Goal: Transaction & Acquisition: Purchase product/service

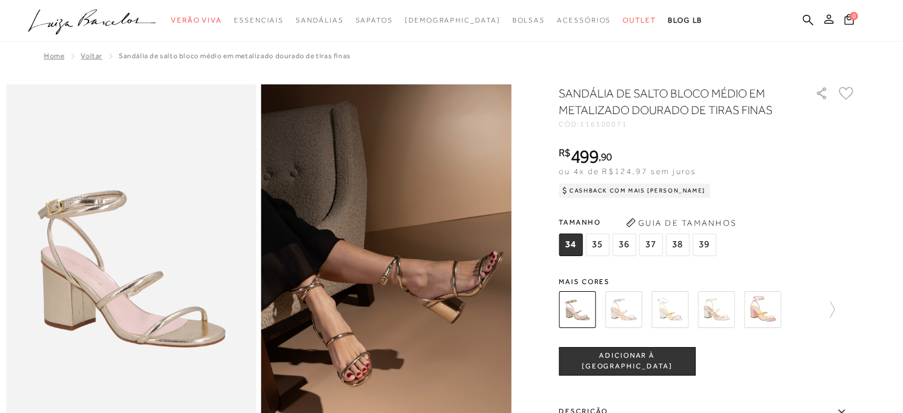
click at [821, 18] on button at bounding box center [828, 20] width 17 height 15
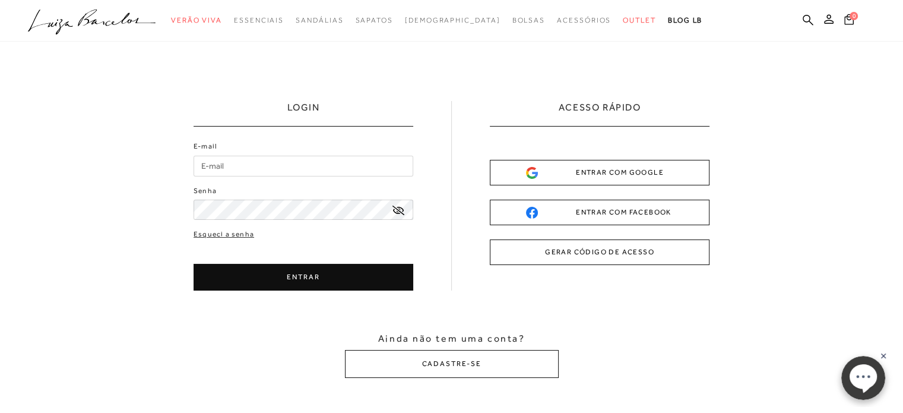
click at [260, 161] on input "E-mail" at bounding box center [304, 166] width 220 height 21
type input "samillahc@yahoo.com.br"
click at [345, 284] on button "ENTRAR" at bounding box center [304, 277] width 220 height 27
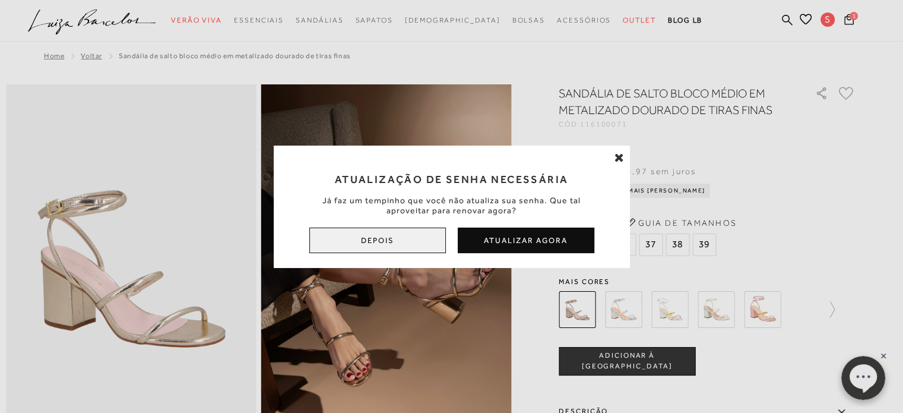
click at [385, 250] on button "Depois" at bounding box center [377, 240] width 137 height 26
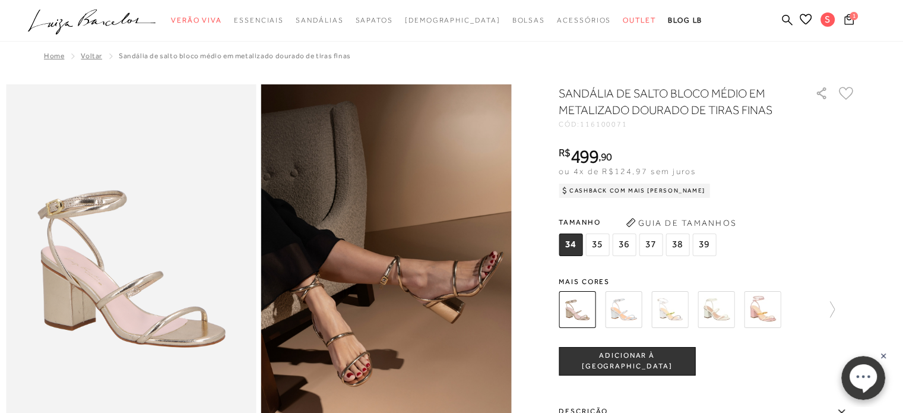
click at [655, 244] on span "37" at bounding box center [651, 244] width 24 height 23
click at [629, 363] on span "ADICIONAR À [GEOGRAPHIC_DATA]" at bounding box center [626, 360] width 135 height 21
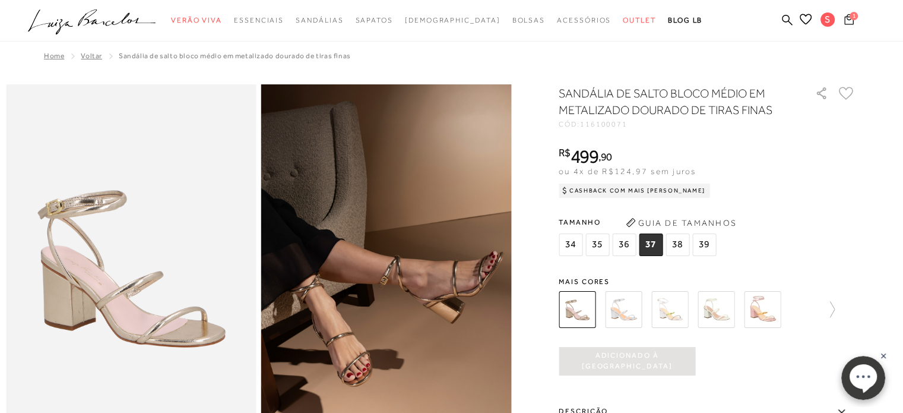
click at [845, 15] on icon at bounding box center [848, 19] width 9 height 11
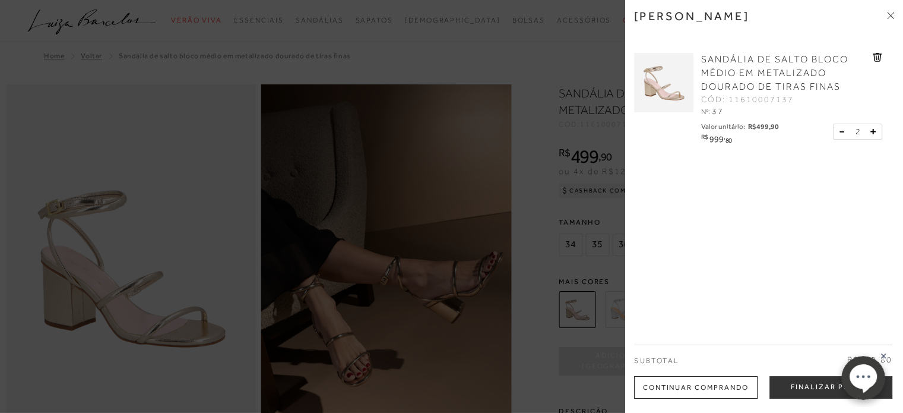
click at [839, 132] on button at bounding box center [844, 131] width 10 height 11
click at [808, 389] on button "Finalizar Pedido" at bounding box center [830, 387] width 123 height 23
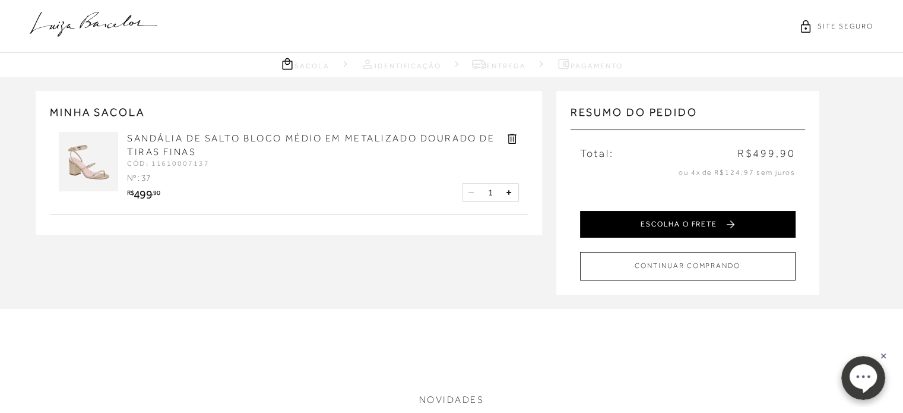
click at [687, 219] on button "ESCOLHA O FRETE" at bounding box center [687, 224] width 215 height 27
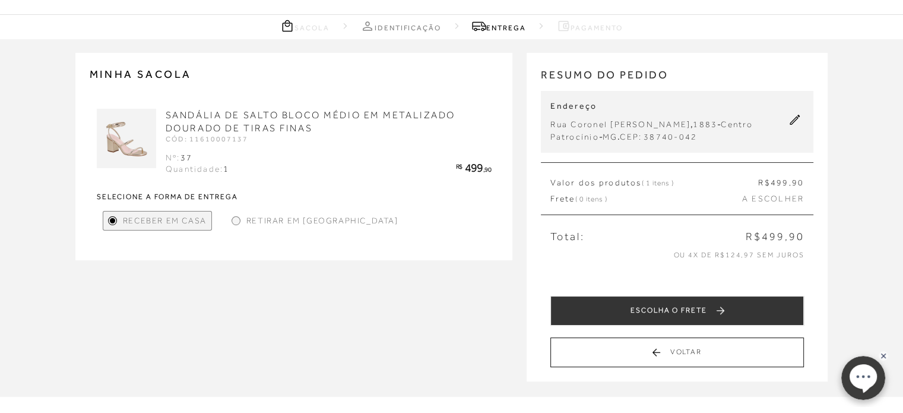
scroll to position [59, 0]
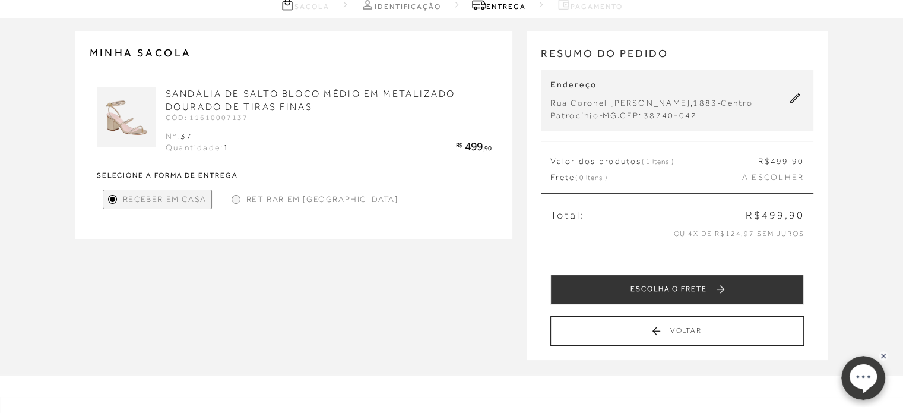
click at [792, 106] on button at bounding box center [795, 100] width 18 height 15
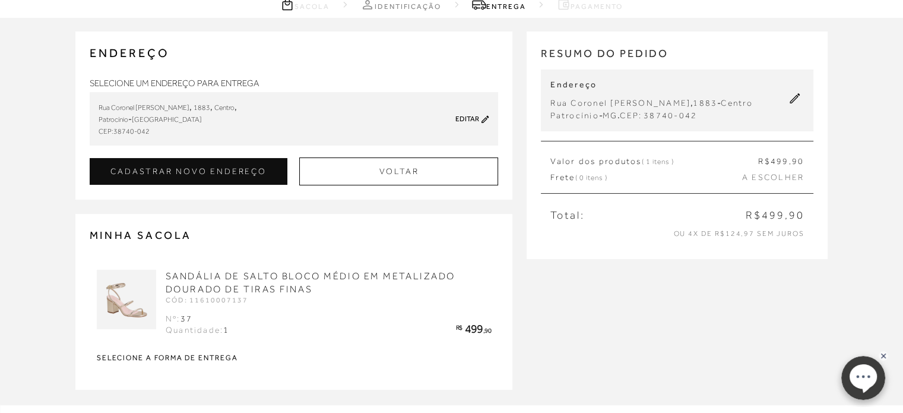
scroll to position [0, 0]
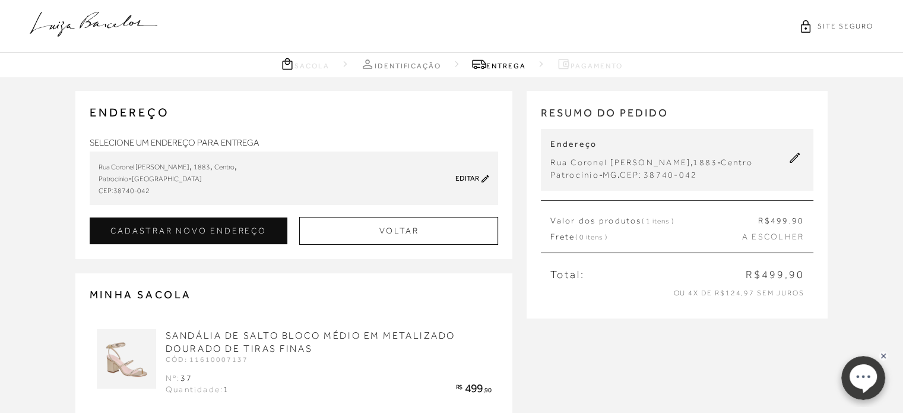
click at [479, 176] on div "Editar" at bounding box center [459, 178] width 59 height 9
click at [391, 230] on button "Voltar" at bounding box center [398, 231] width 199 height 28
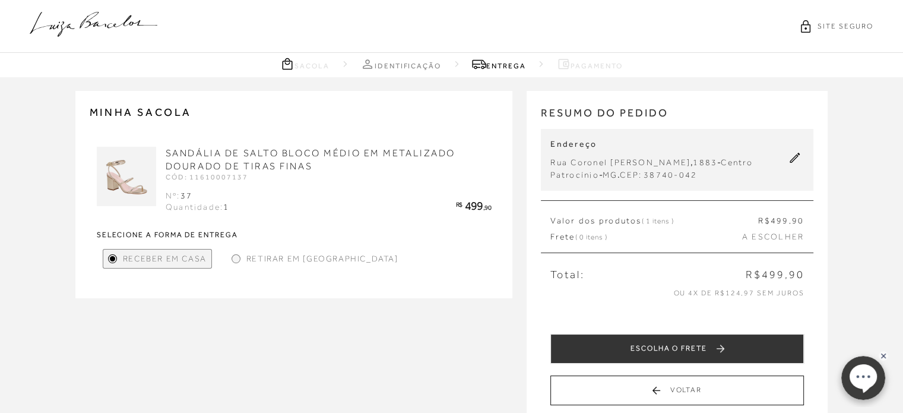
click at [129, 186] on img at bounding box center [126, 176] width 59 height 59
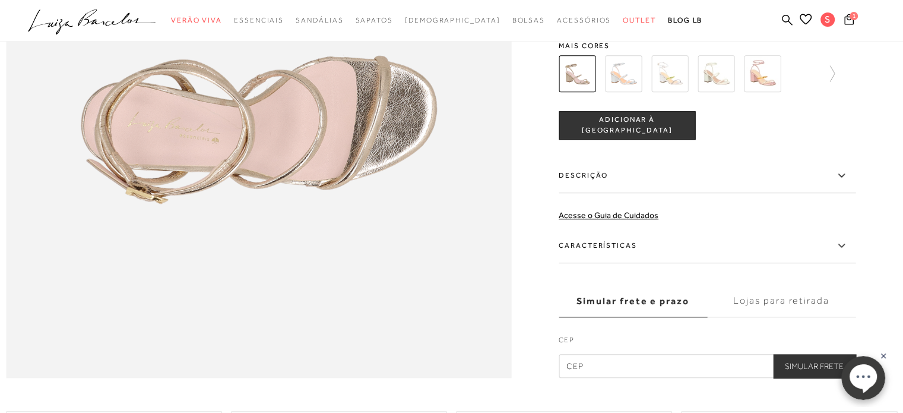
scroll to position [1128, 0]
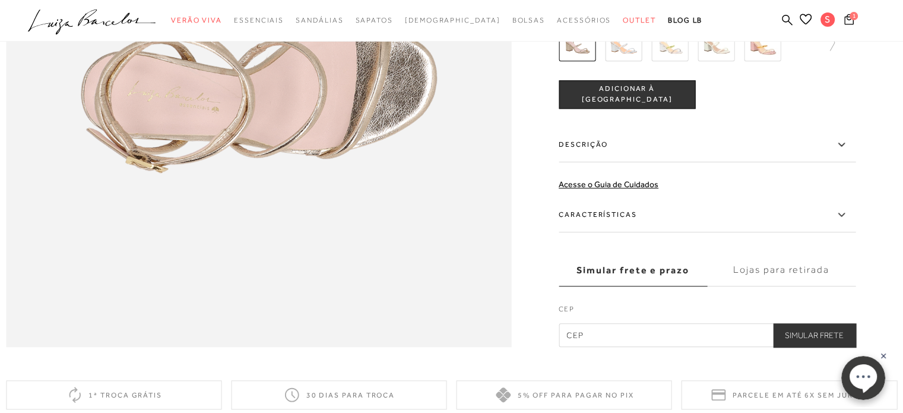
click at [630, 347] on input "text" at bounding box center [707, 335] width 297 height 24
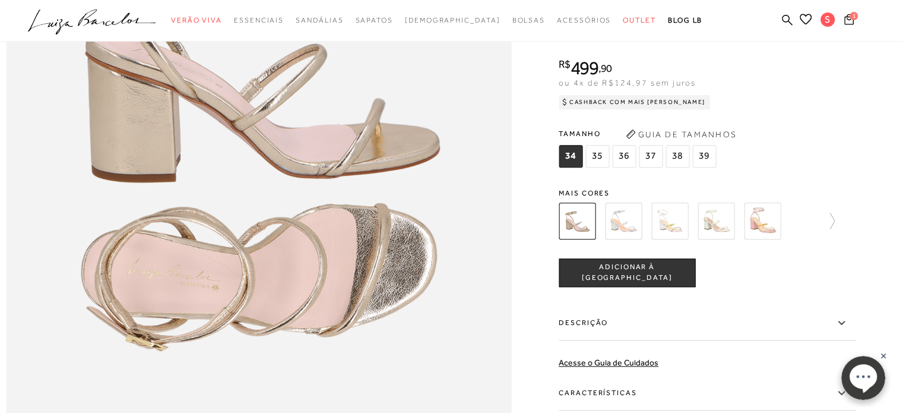
click at [655, 167] on span "37" at bounding box center [651, 156] width 24 height 23
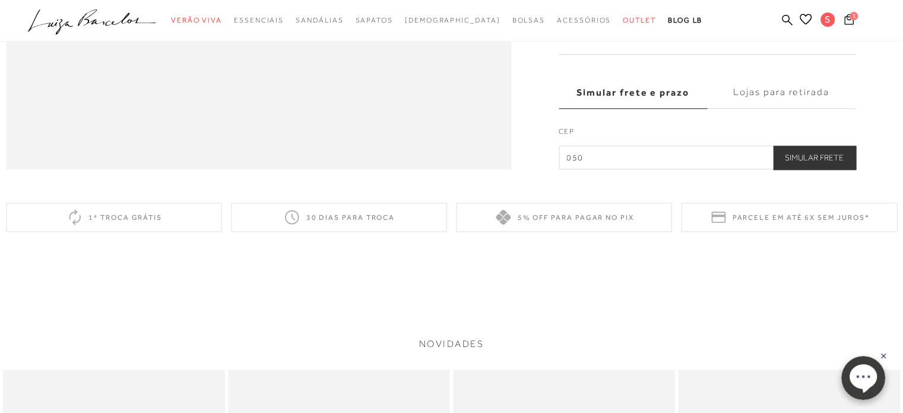
scroll to position [1306, 0]
click at [635, 169] on input "050" at bounding box center [707, 157] width 297 height 24
type input "05017-000"
click at [824, 169] on button "Simular Frete" at bounding box center [814, 157] width 83 height 24
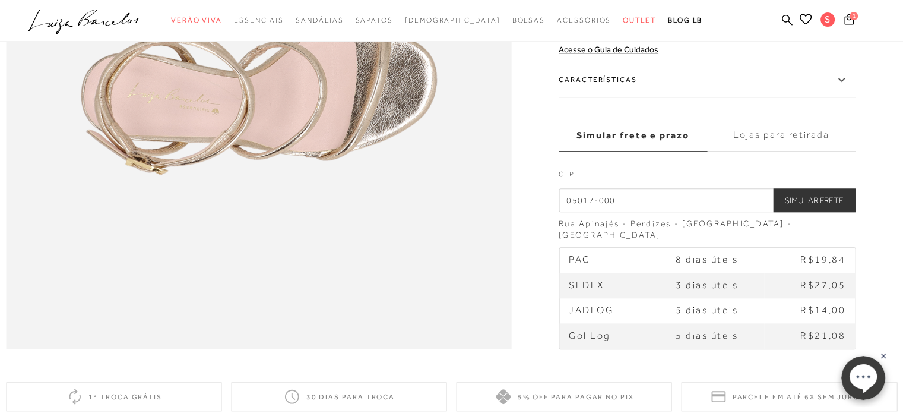
scroll to position [1128, 0]
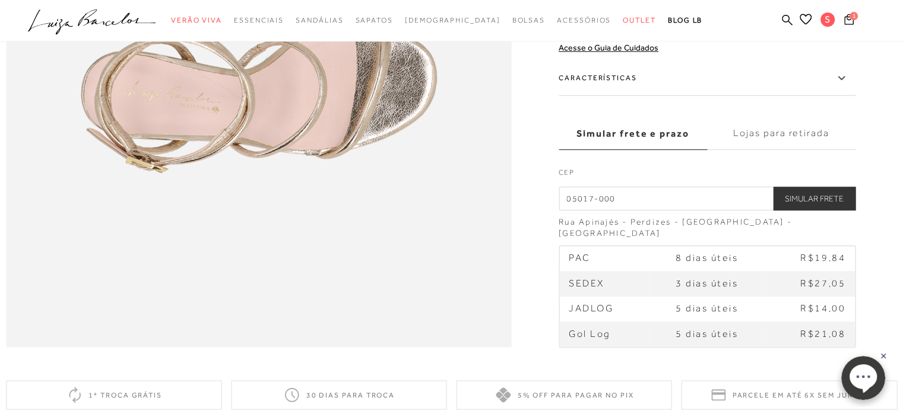
drag, startPoint x: 640, startPoint y: 236, endPoint x: 454, endPoint y: 227, distance: 186.6
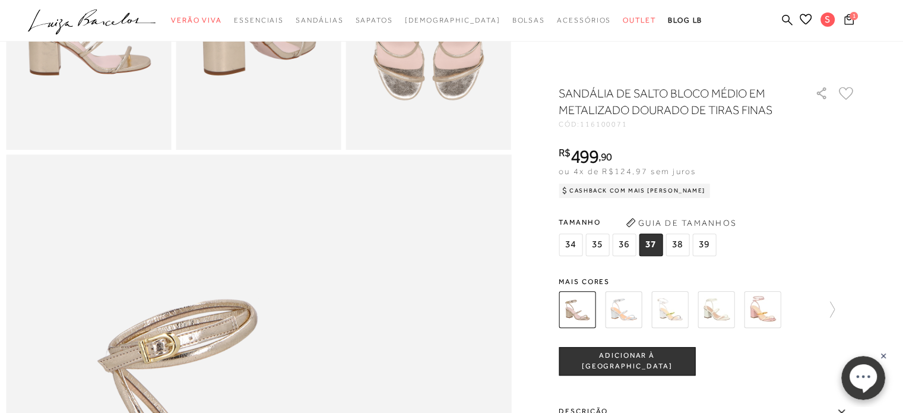
scroll to position [475, 0]
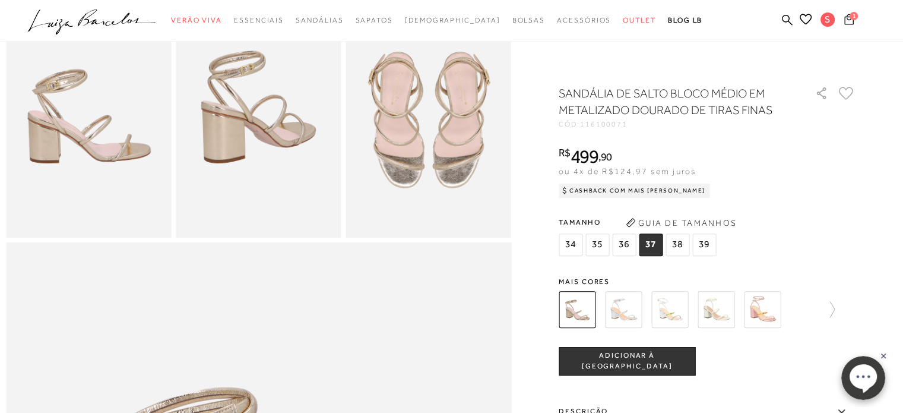
click at [848, 15] on icon at bounding box center [848, 19] width 9 height 11
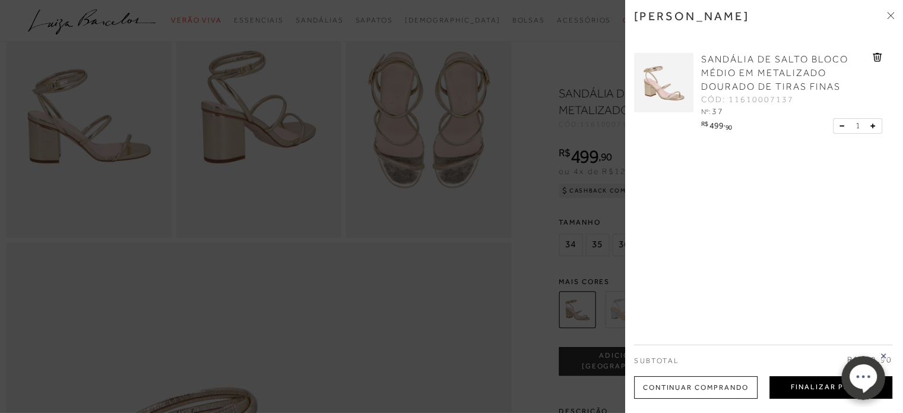
click at [807, 396] on button "Finalizar Pedido" at bounding box center [830, 387] width 123 height 23
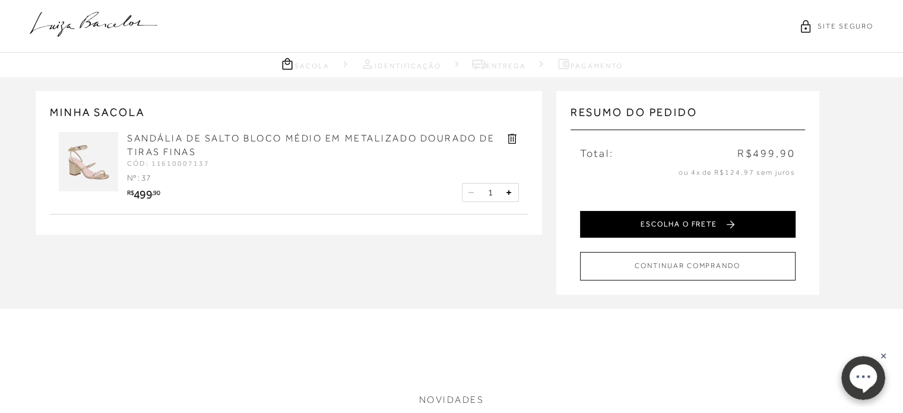
click at [683, 231] on button "ESCOLHA O FRETE" at bounding box center [687, 224] width 215 height 27
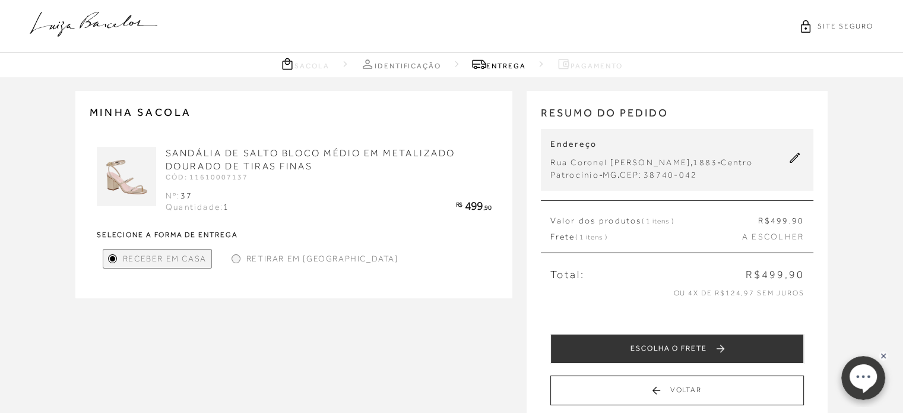
click at [798, 154] on icon at bounding box center [795, 158] width 10 height 10
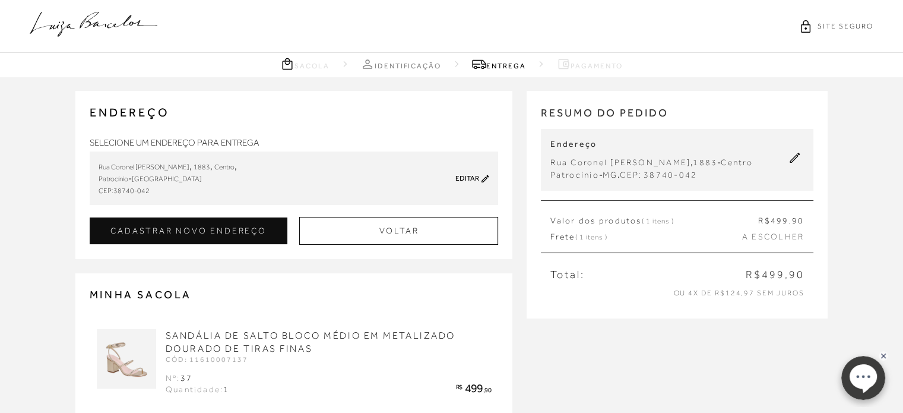
click at [475, 180] on link "Editar" at bounding box center [467, 178] width 24 height 8
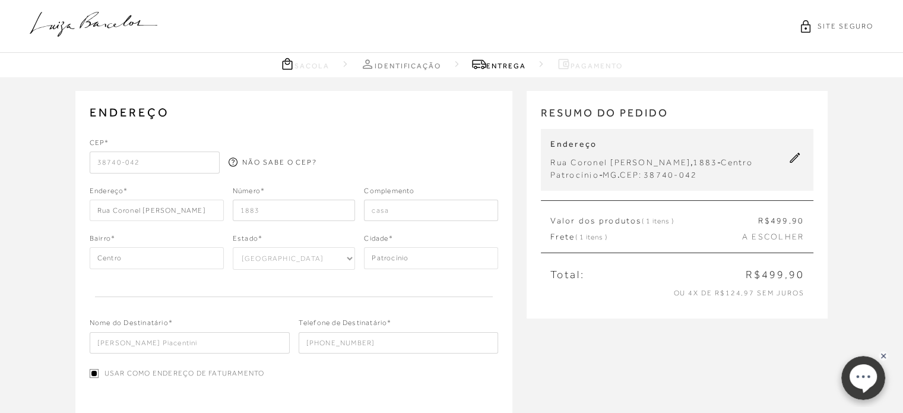
drag, startPoint x: 173, startPoint y: 159, endPoint x: 0, endPoint y: 163, distance: 173.4
click at [0, 166] on div "ENDEREÇO Rua Coronel Rabelo , 1883 , Centro , Patrocínio - Minas Gerais Editar …" at bounding box center [451, 383] width 903 height 613
type input "38010-020"
type input "Rua Artur Machado"
type input "Uberaba"
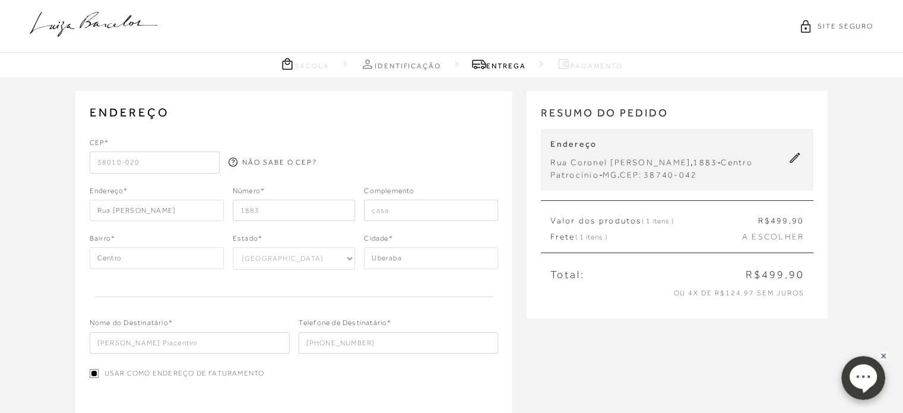
type input "38010-020"
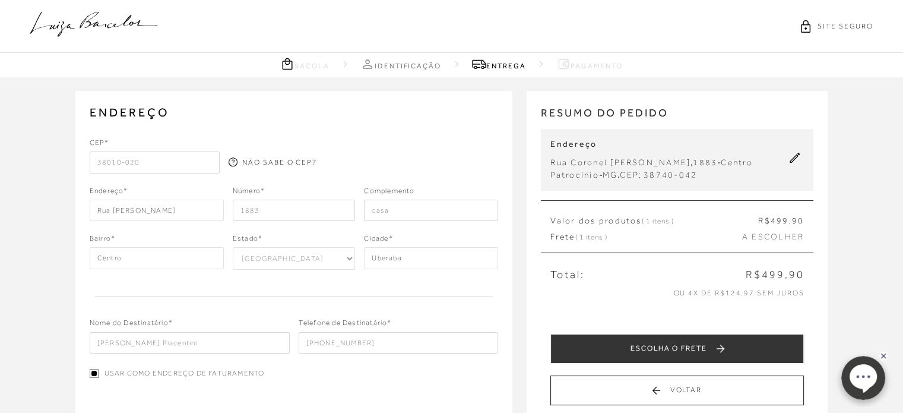
drag, startPoint x: 290, startPoint y: 213, endPoint x: 88, endPoint y: 196, distance: 202.0
click at [88, 196] on div "ENDEREÇO Rua Artur Machado , 1883 , Centro , Uberaba - Minas Gerais Editar Sele…" at bounding box center [294, 288] width 438 height 395
type input "174"
drag, startPoint x: 405, startPoint y: 207, endPoint x: 131, endPoint y: 166, distance: 277.4
click at [147, 179] on div "CEP* 38010-020 NÃO SABE O CEP? Endereço* Rua Artur Machado Número* 174" at bounding box center [294, 245] width 409 height 216
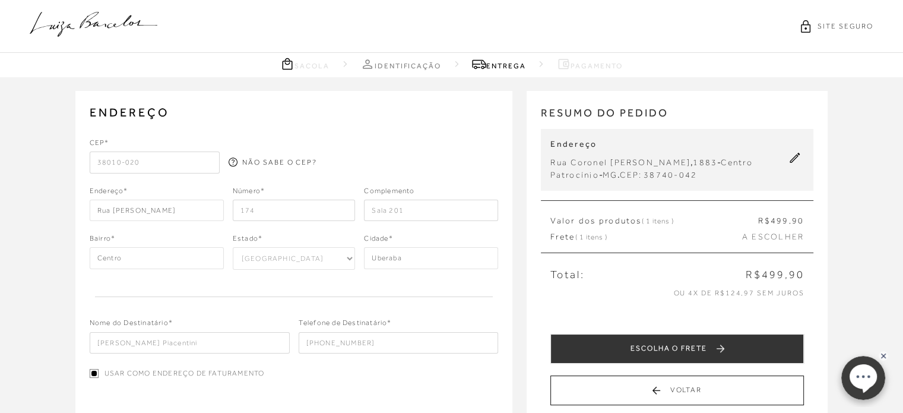
type input "Sala 201"
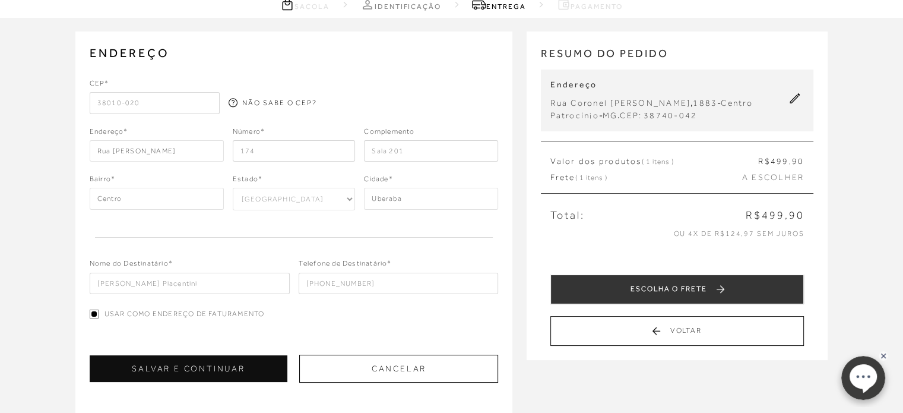
scroll to position [119, 0]
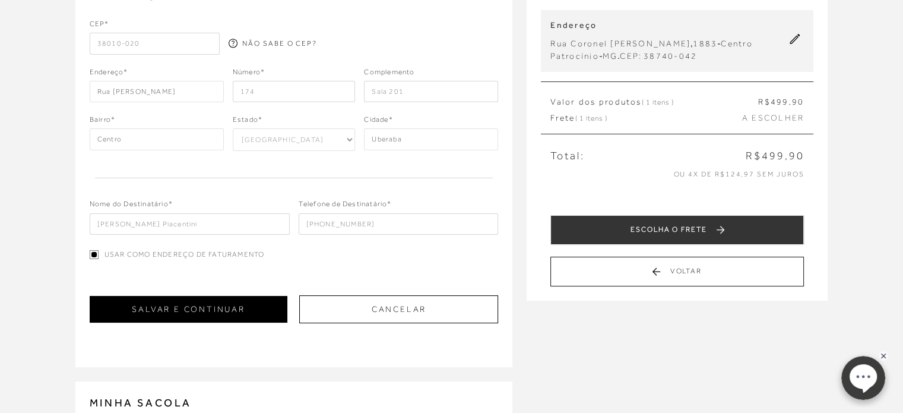
click at [223, 312] on button "SALVAR E CONTINUAR" at bounding box center [189, 309] width 198 height 27
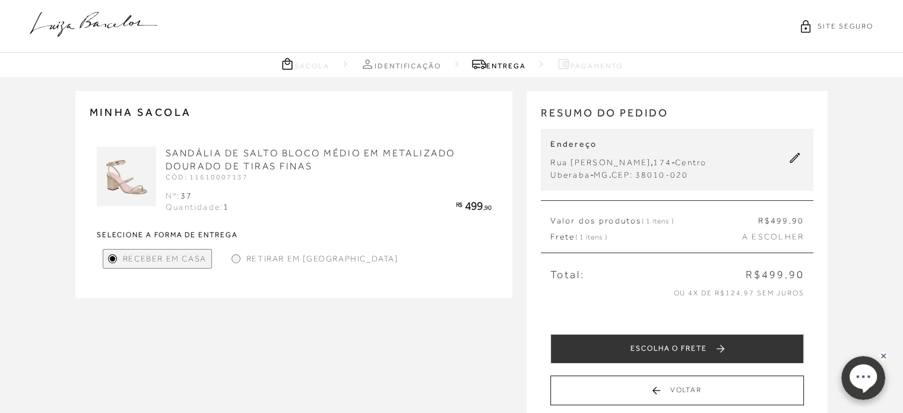
click at [795, 158] on icon at bounding box center [795, 158] width 11 height 11
select select "MG"
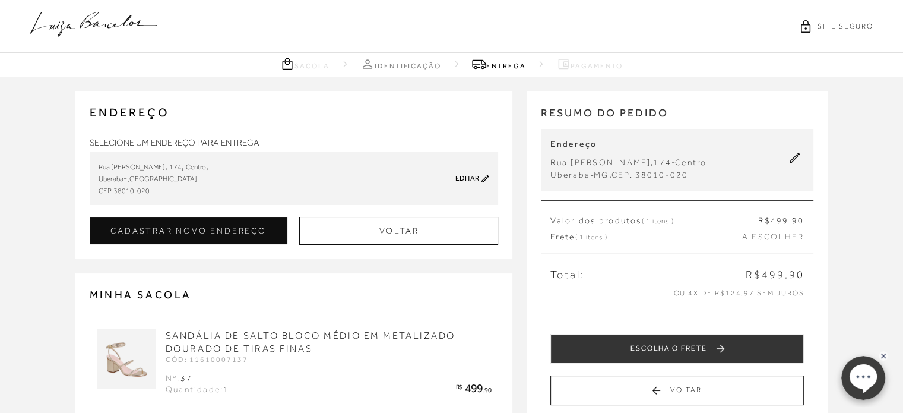
click at [473, 179] on link "Editar" at bounding box center [467, 178] width 24 height 8
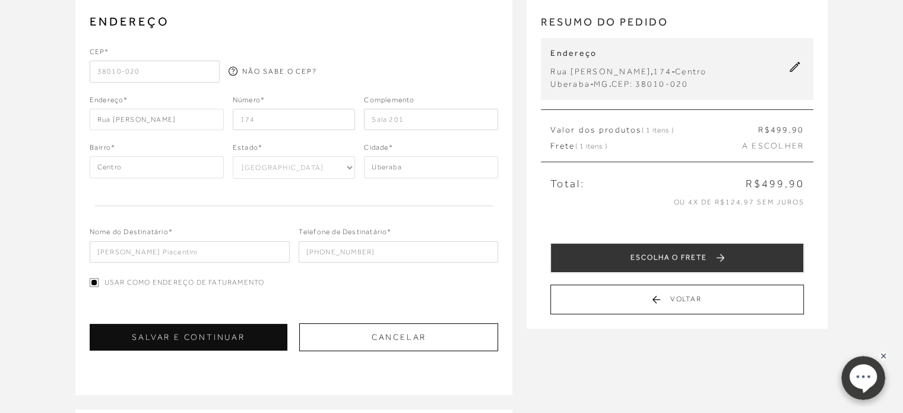
scroll to position [178, 0]
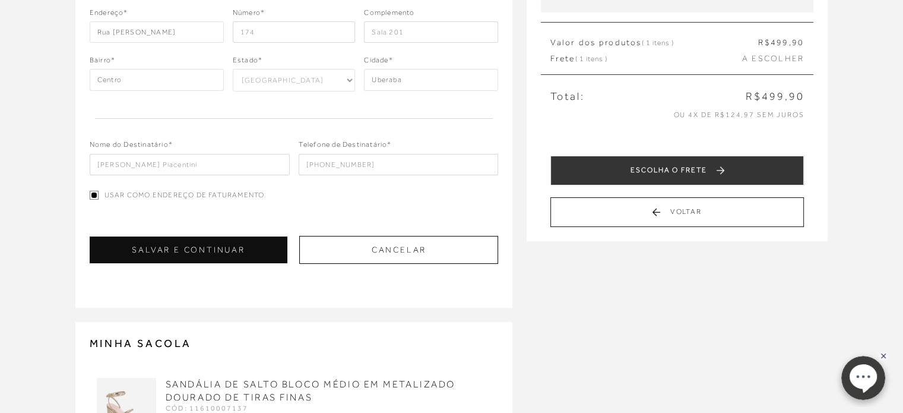
click at [96, 195] on input "Usar como endereço de faturamento" at bounding box center [94, 195] width 9 height 9
checkbox input "false"
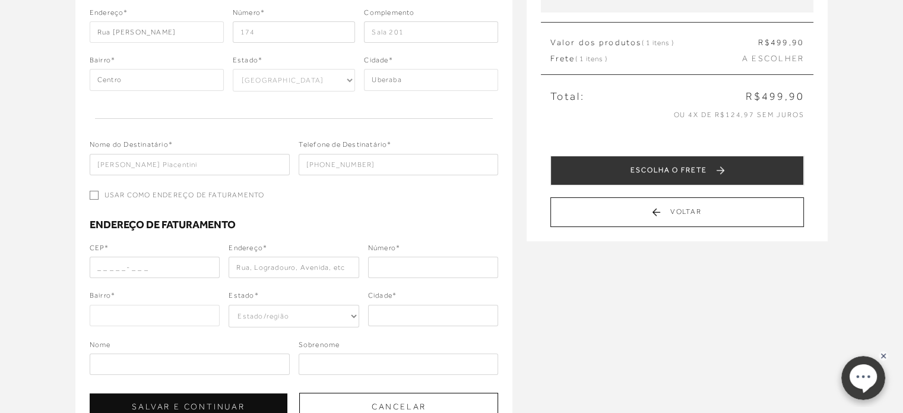
click at [126, 272] on input "text" at bounding box center [155, 266] width 131 height 21
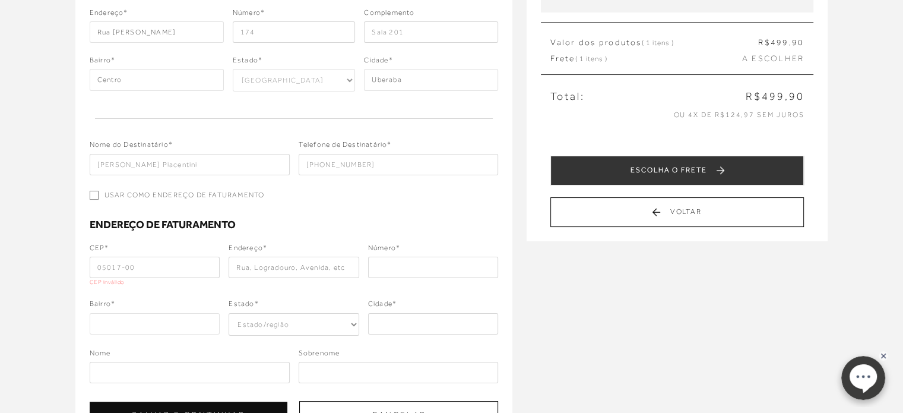
type input "05017-000"
type input "Rua Apinajés"
type input "Perdizes"
select select "SP"
type input "[GEOGRAPHIC_DATA]"
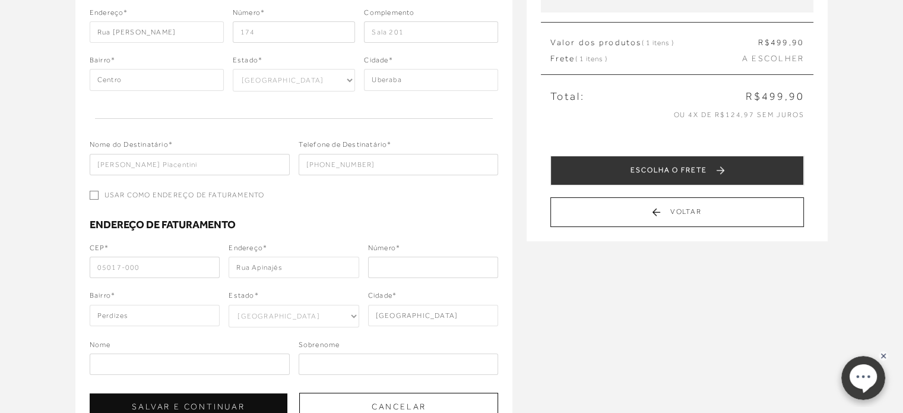
type input "05017-000"
click at [455, 270] on input "text" at bounding box center [433, 266] width 131 height 21
type input "602"
click at [126, 356] on input "text" at bounding box center [190, 363] width 200 height 21
type input "André"
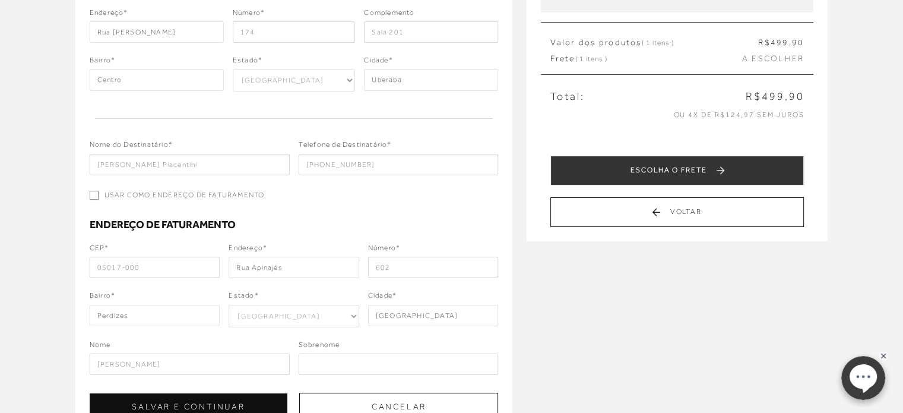
click at [395, 357] on input "text" at bounding box center [399, 363] width 200 height 21
type input "í"
type input "Piacentini"
click at [264, 401] on button "SALVAR E CONTINUAR" at bounding box center [189, 406] width 198 height 27
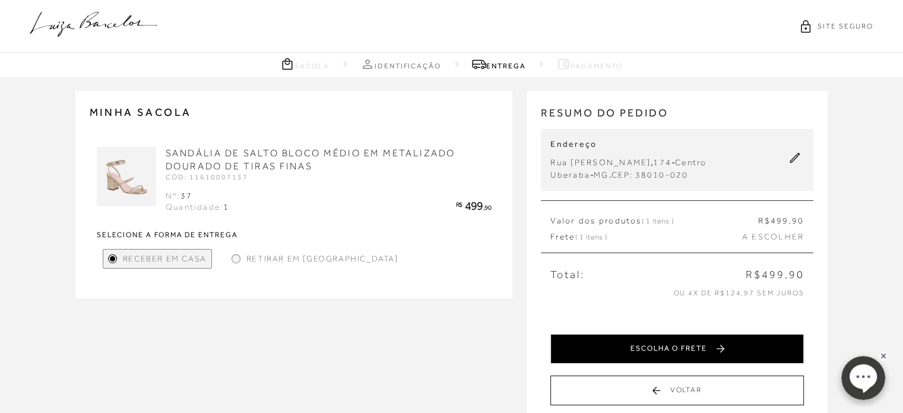
click at [705, 350] on button "ESCOLHA O FRETE" at bounding box center [676, 349] width 253 height 30
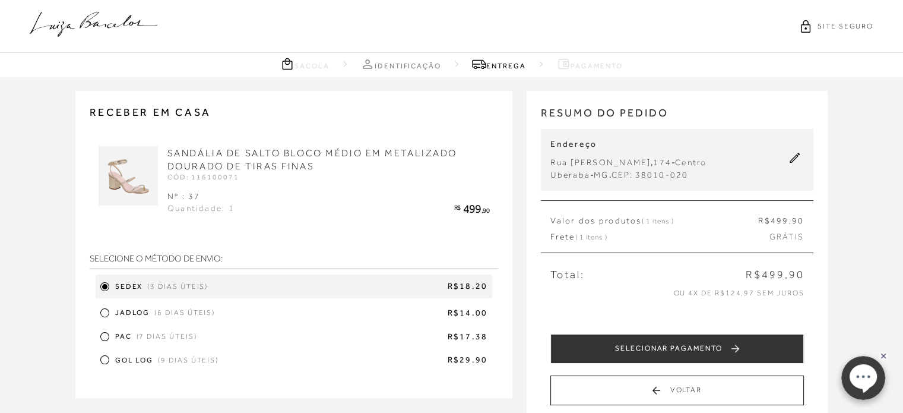
scroll to position [59, 0]
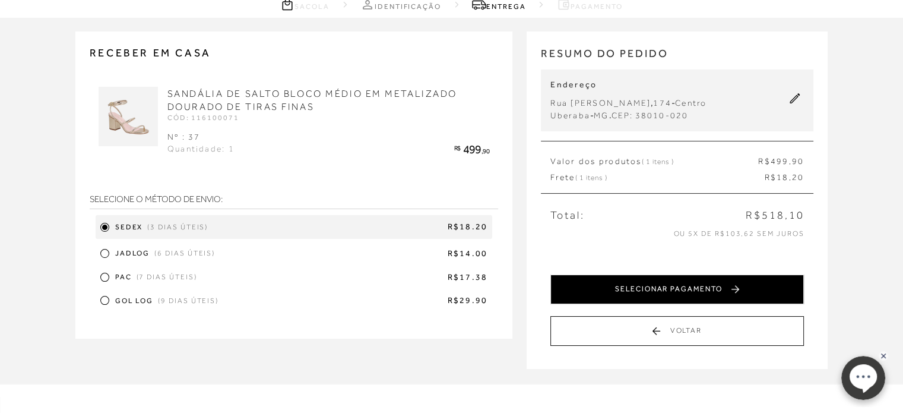
click at [683, 288] on button "SELECIONAR PAGAMENTO" at bounding box center [676, 289] width 253 height 30
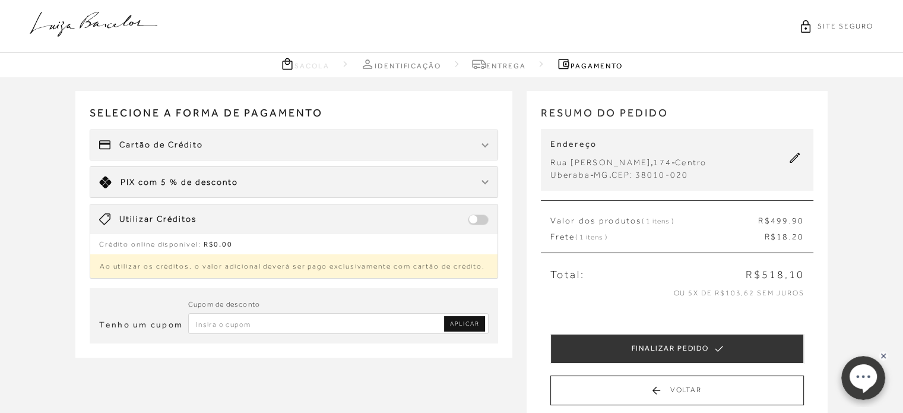
click at [192, 147] on span "Cartão de Crédito" at bounding box center [161, 145] width 84 height 12
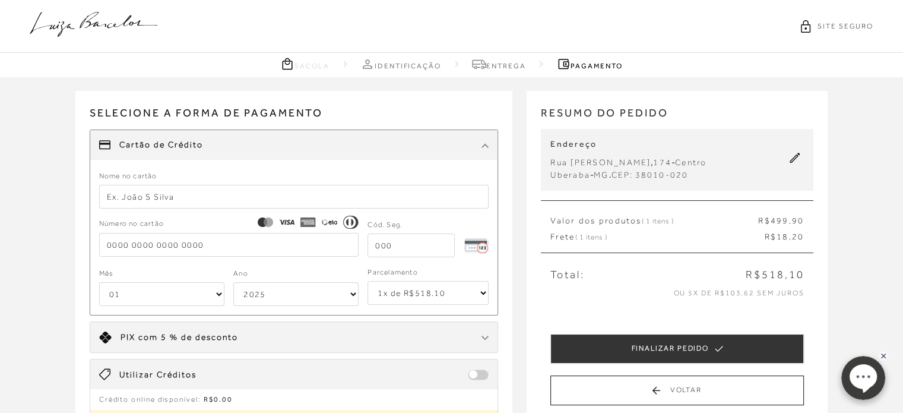
click at [179, 193] on input "text" at bounding box center [294, 197] width 390 height 24
type input "Samilla Piacentini"
click at [182, 246] on input "tel" at bounding box center [229, 245] width 260 height 24
type input "5122 1505 3717 8696"
click at [398, 242] on input "tel" at bounding box center [410, 245] width 87 height 24
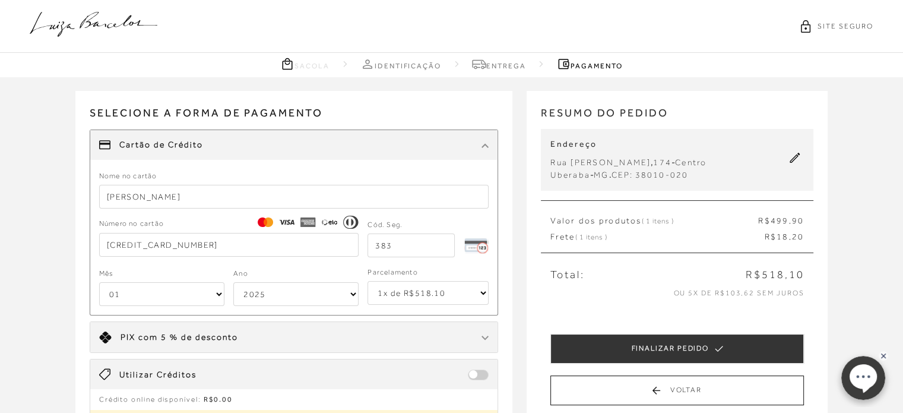
type input "383"
click at [173, 296] on select "01 02 03 04 05 06 07 08 09 10 11 12" at bounding box center [161, 294] width 125 height 24
select select "08"
click at [99, 282] on select "01 02 03 04 05 06 07 08 09 10 11 12" at bounding box center [161, 294] width 125 height 24
click at [273, 286] on select "2025 2026 2027 2028 2029 2030 2031 2032 2033 2034 2035 2036 2037 2038 2039 2040…" at bounding box center [295, 294] width 125 height 24
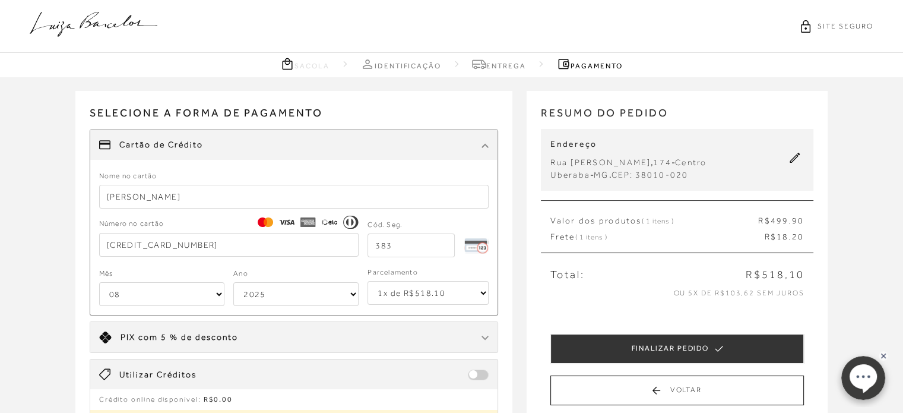
select select "2032"
click at [233, 282] on select "2025 2026 2027 2028 2029 2030 2031 2032 2033 2034 2035 2036 2037 2038 2039 2040…" at bounding box center [295, 294] width 125 height 24
click at [457, 294] on select "1x de R$518.10 2x de R$259.05 sem juros 3x de R$172.70 sem juros 4x de R$129.53…" at bounding box center [427, 293] width 121 height 24
select select "3"
click at [367, 281] on select "1x de R$518.10 2x de R$259.05 sem juros 3x de R$172.70 sem juros 4x de R$129.53…" at bounding box center [427, 293] width 121 height 24
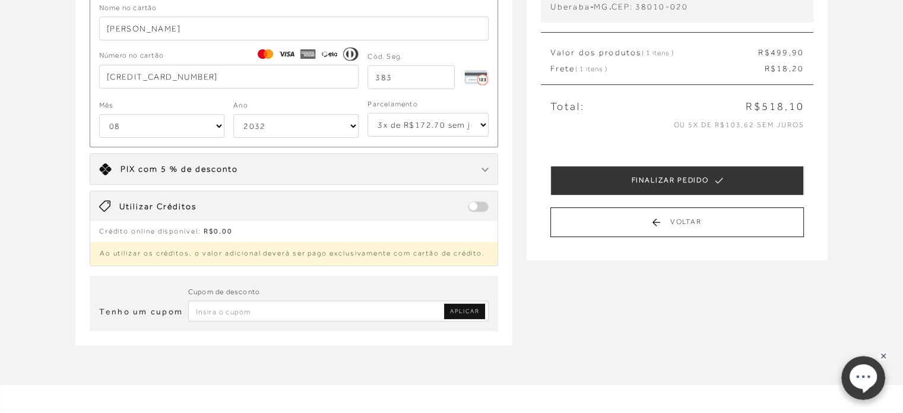
scroll to position [237, 0]
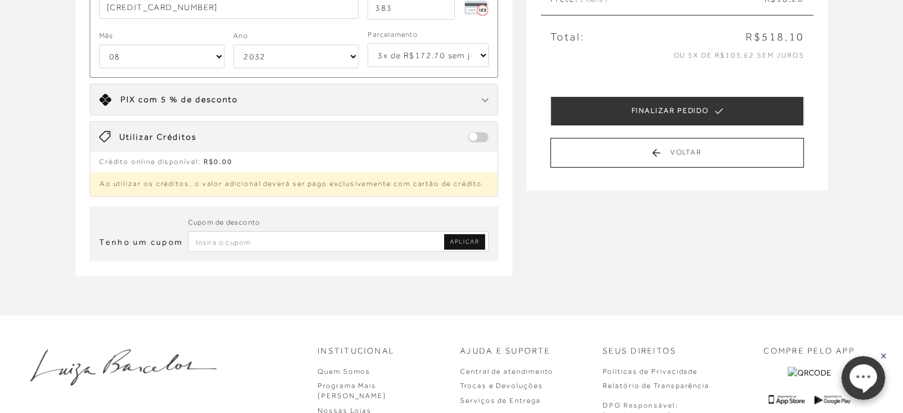
click at [293, 239] on input "Inserir Código da Promoção" at bounding box center [338, 241] width 301 height 21
paste input "PRIMEIRA20"
type input "PRIMEIRA20"
click at [465, 234] on link "APLICAR" at bounding box center [464, 241] width 41 height 15
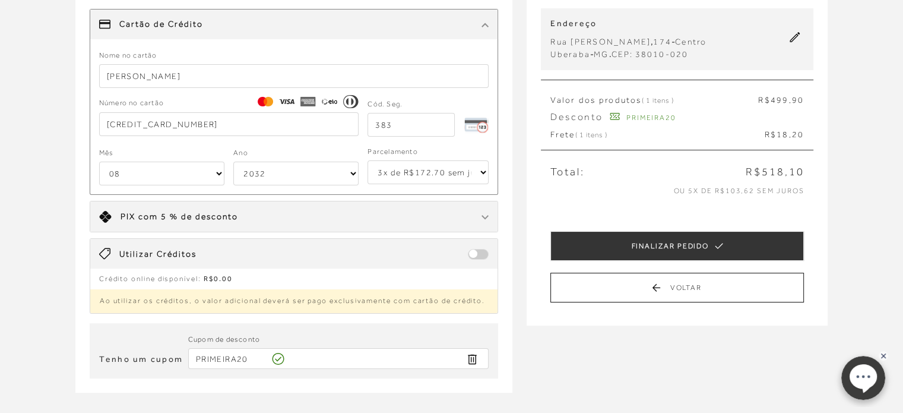
scroll to position [119, 0]
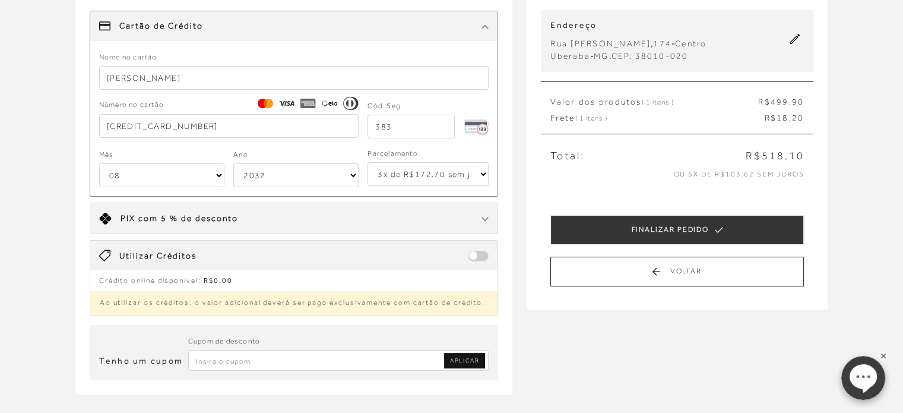
click at [416, 178] on select "1x de R$518.10 2x de R$259.05 sem juros 3x de R$172.70 sem juros 4x de R$129.53…" at bounding box center [427, 174] width 121 height 24
click at [367, 162] on select "1x de R$518.10 2x de R$259.05 sem juros 3x de R$172.70 sem juros 4x de R$129.53…" at bounding box center [427, 174] width 121 height 24
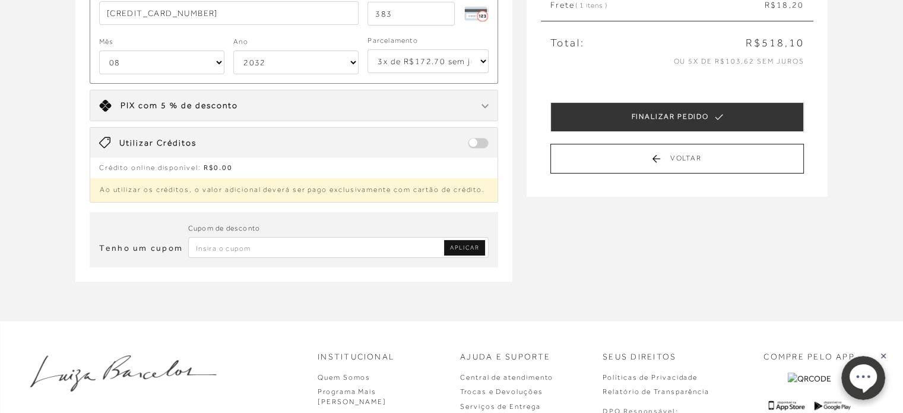
scroll to position [237, 0]
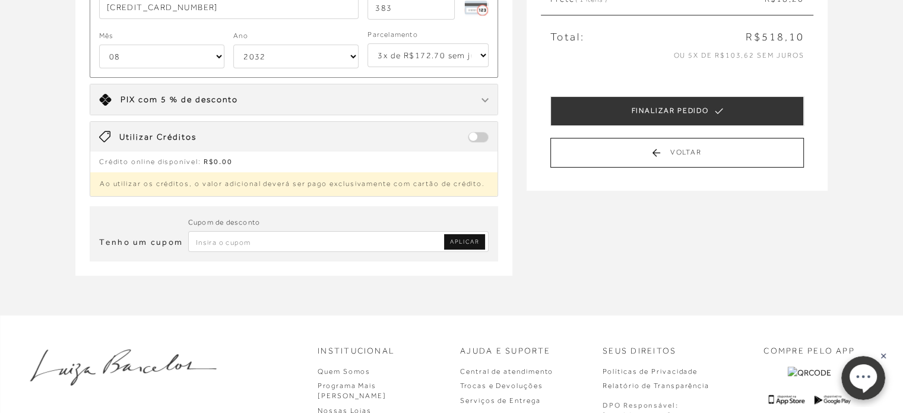
click at [309, 245] on input "Inserir Código da Promoção" at bounding box center [338, 241] width 301 height 21
paste input "PRIMEIRA20"
type input "PRIMEIRA20"
click at [480, 234] on link "APLICAR" at bounding box center [464, 241] width 41 height 15
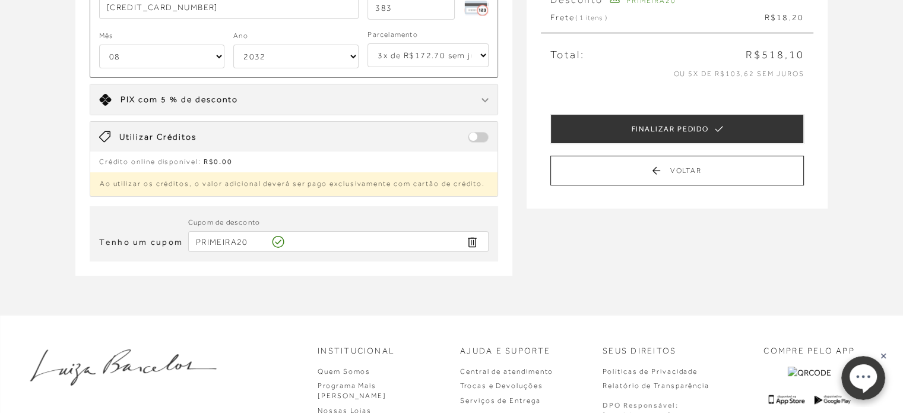
click at [549, 267] on div "Receber em casa SANDÁLIA DE SALTO BLOCO MÉDIO EM METALIZADO DOURADO DE TIRAS FI…" at bounding box center [451, 77] width 903 height 474
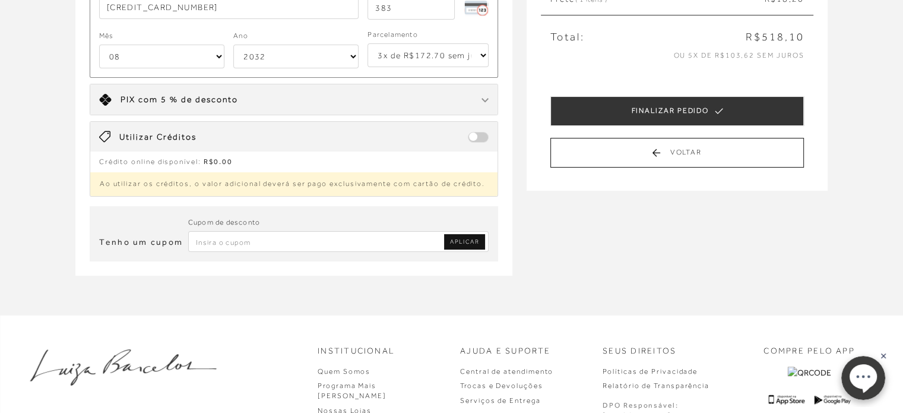
click at [330, 228] on div "Cupom de desconto" at bounding box center [338, 222] width 301 height 15
click at [335, 234] on input "Inserir Código da Promoção" at bounding box center [338, 241] width 301 height 21
paste input "PRIMEIRA20"
click at [440, 237] on input "PRIMEIRA20" at bounding box center [338, 241] width 301 height 21
type input "PRIMEIRA20"
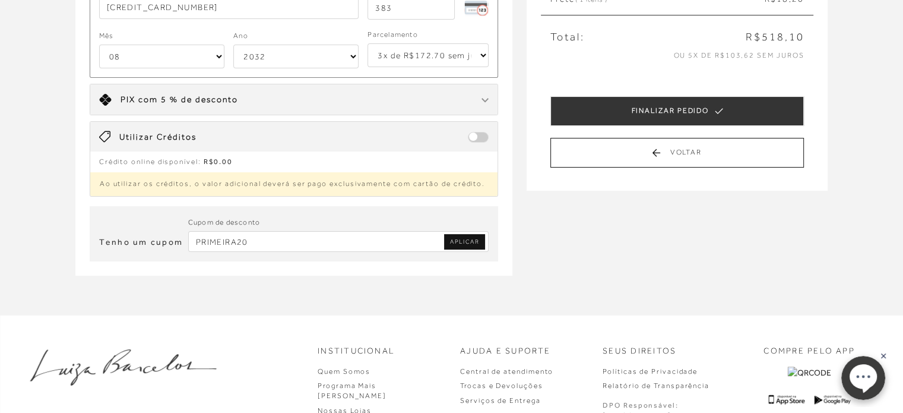
click at [475, 245] on link "APLICAR" at bounding box center [464, 241] width 41 height 15
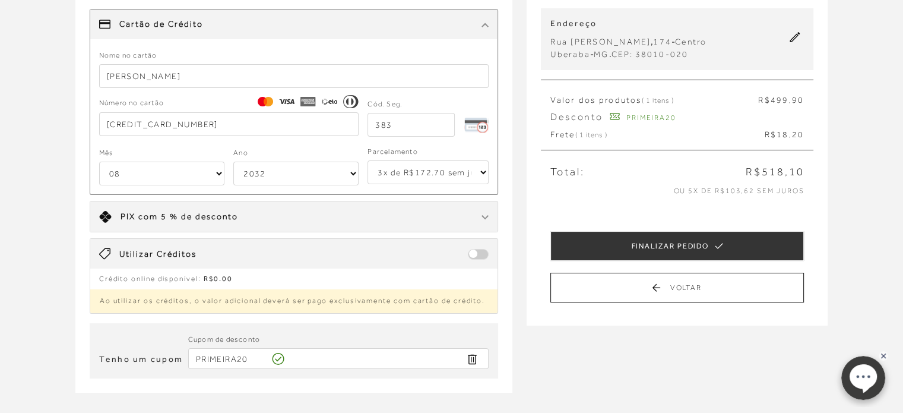
scroll to position [119, 0]
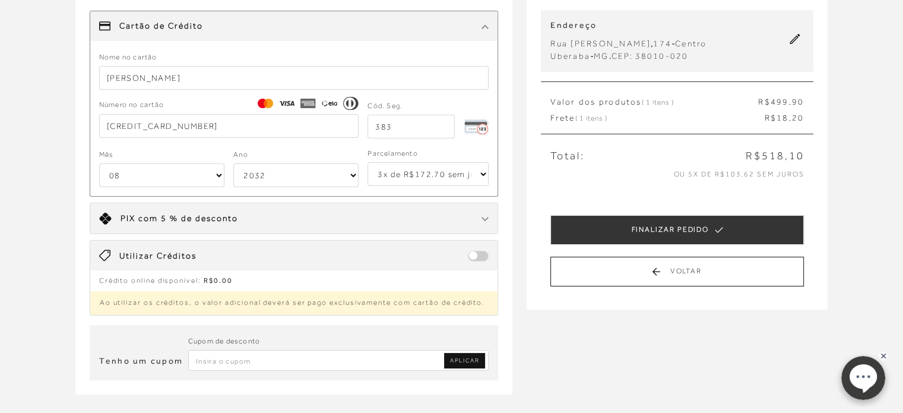
click at [283, 347] on div "Cupom de desconto" at bounding box center [338, 341] width 301 height 15
click at [285, 353] on input "Inserir Código da Promoção" at bounding box center [338, 360] width 301 height 21
paste input "PRIMEIRALB"
type input "PRIMEIRALB"
click at [473, 365] on link "APLICAR" at bounding box center [464, 360] width 41 height 15
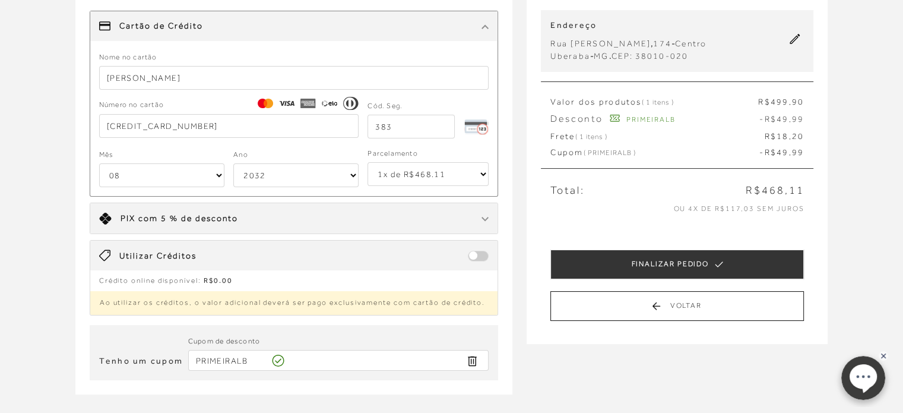
click at [434, 173] on select "1x de R$468.11 2x de R$234.06 sem juros 3x de R$156.04 sem juros 4x de R$117.03…" at bounding box center [427, 174] width 121 height 24
select select "3"
click at [367, 162] on select "1x de R$468.11 2x de R$234.06 sem juros 3x de R$156.04 sem juros 4x de R$117.03…" at bounding box center [427, 174] width 121 height 24
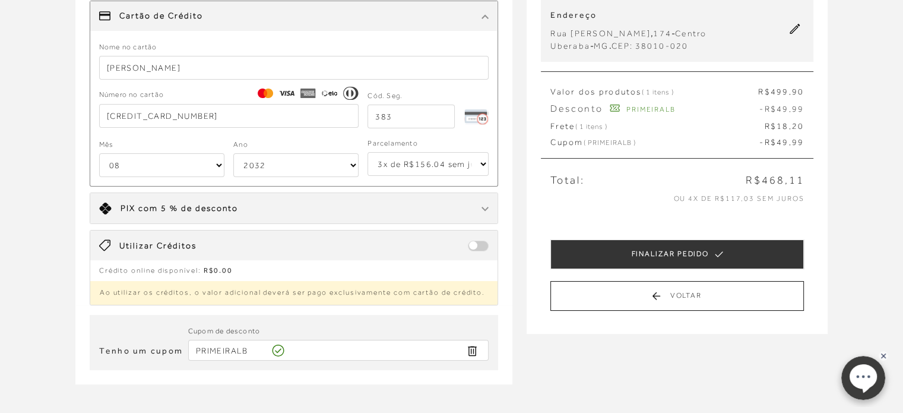
scroll to position [59, 0]
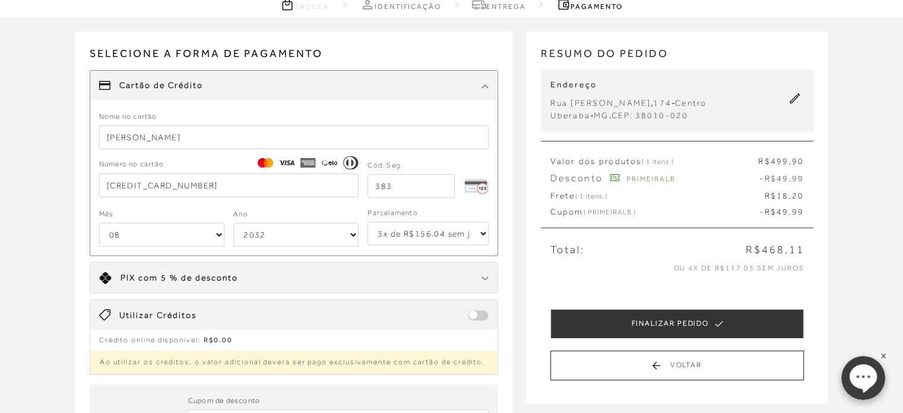
click at [795, 96] on icon at bounding box center [795, 98] width 10 height 10
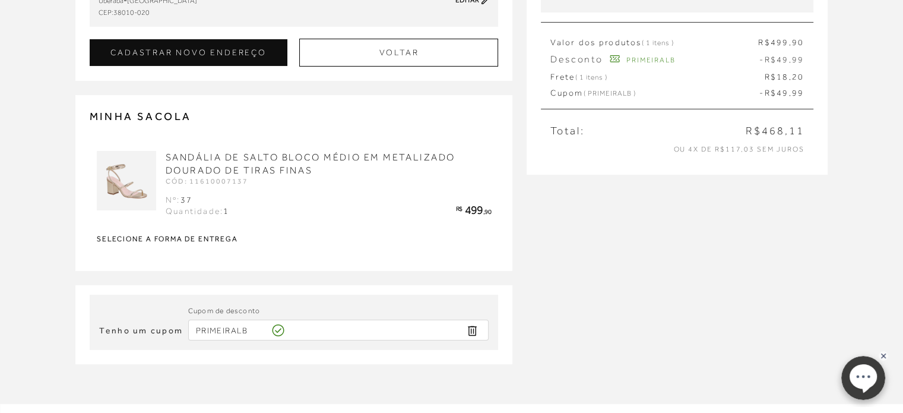
scroll to position [119, 0]
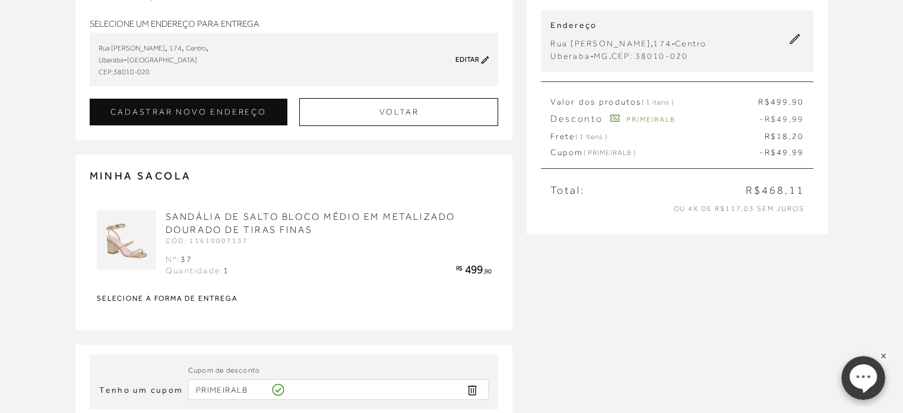
click at [795, 38] on icon at bounding box center [795, 39] width 11 height 11
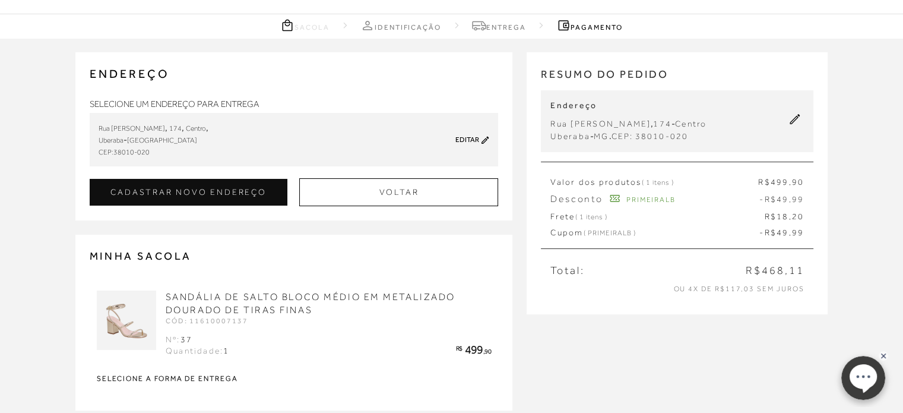
scroll to position [0, 0]
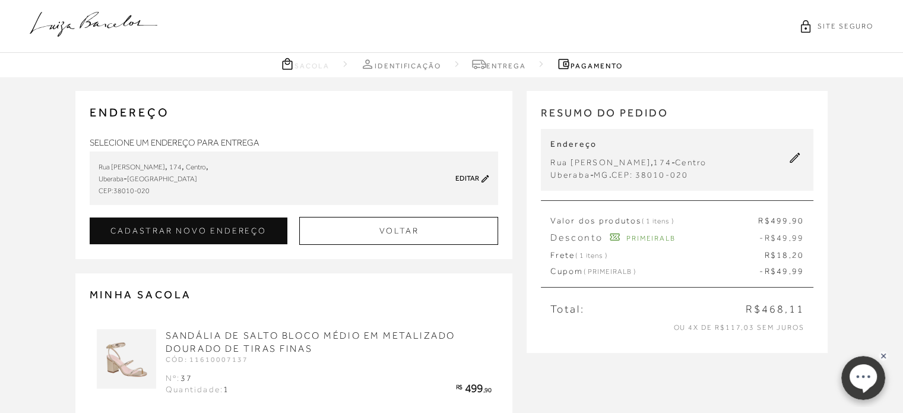
click at [489, 177] on icon at bounding box center [485, 178] width 8 height 9
checkbox input "true"
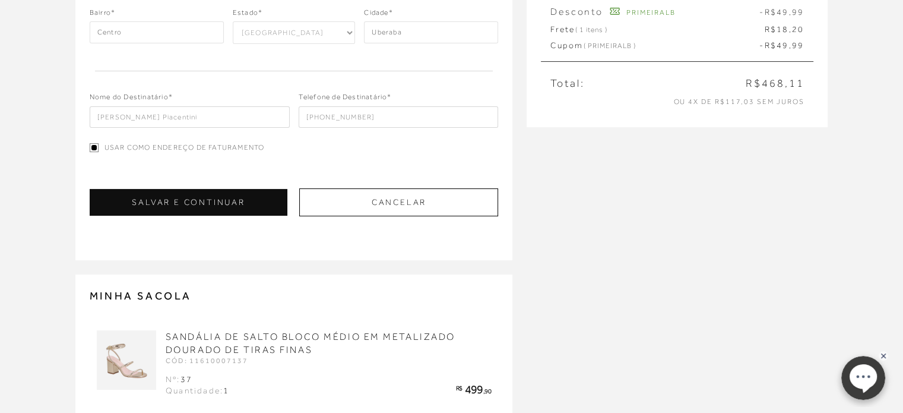
scroll to position [178, 0]
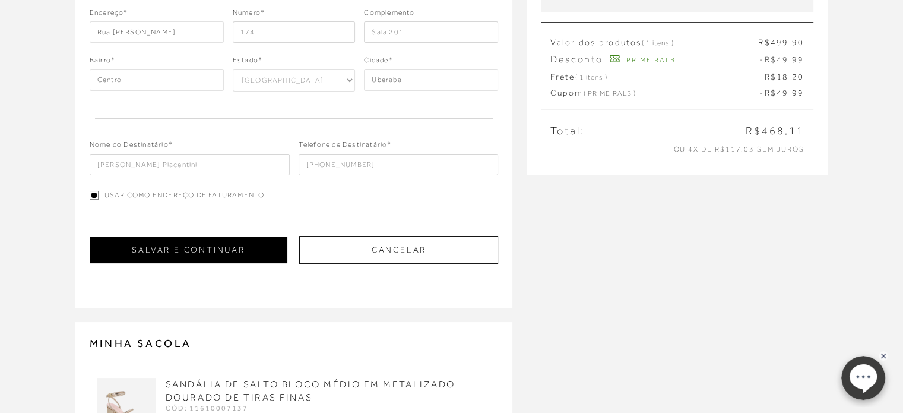
click at [232, 255] on button "SALVAR E CONTINUAR" at bounding box center [189, 249] width 198 height 27
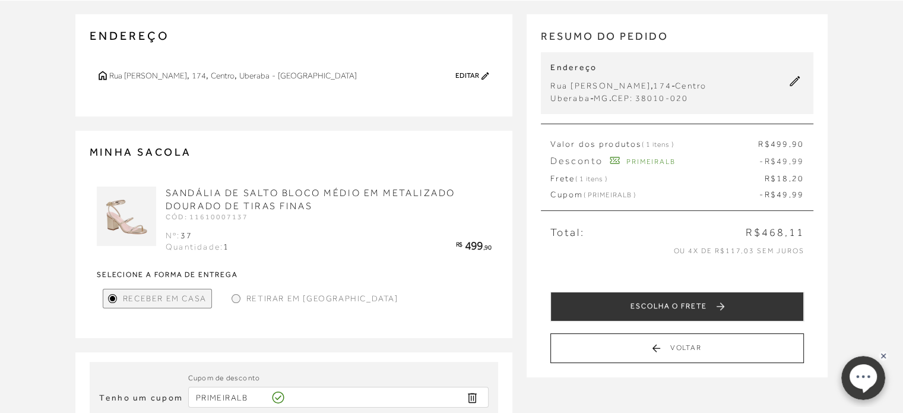
scroll to position [152, 0]
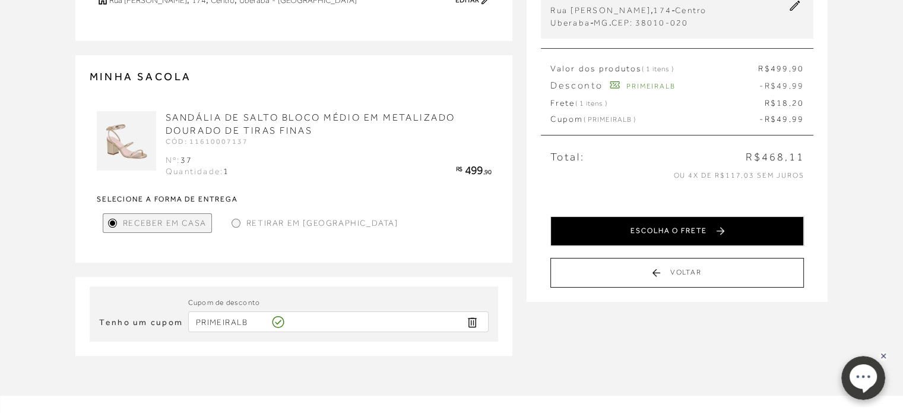
click at [719, 223] on button "ESCOLHA O FRETE" at bounding box center [676, 231] width 253 height 30
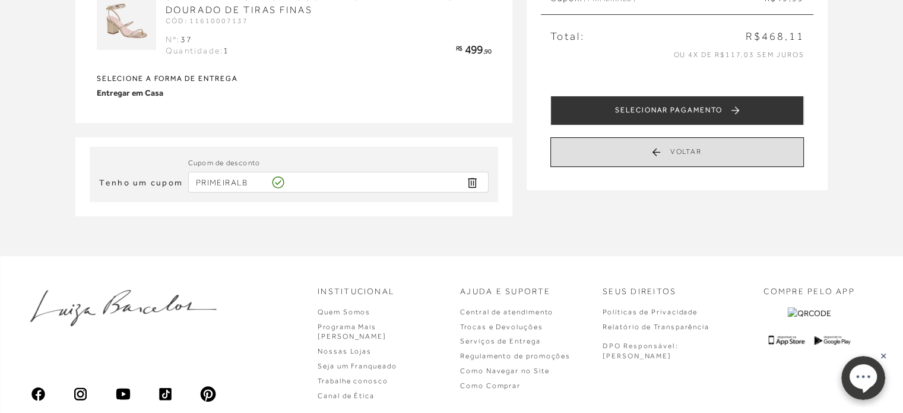
scroll to position [224, 0]
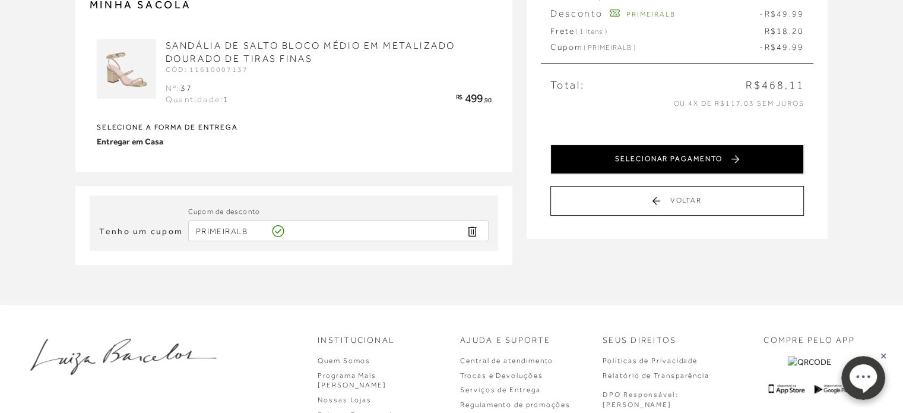
click at [722, 166] on button "SELECIONAR PAGAMENTO" at bounding box center [676, 159] width 253 height 30
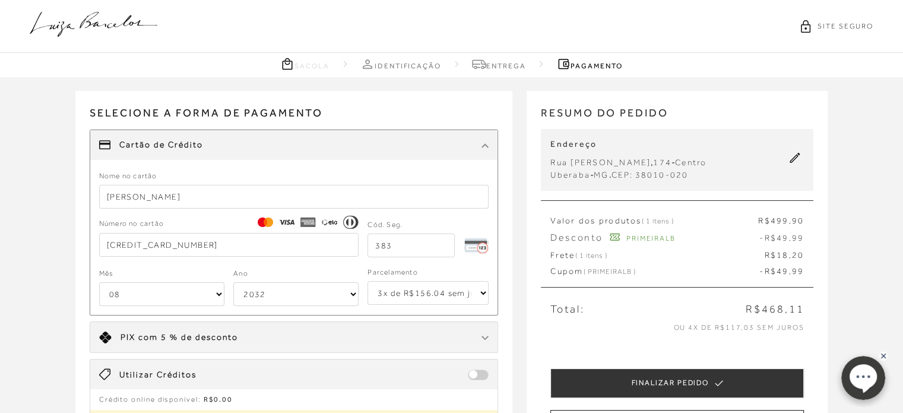
scroll to position [119, 0]
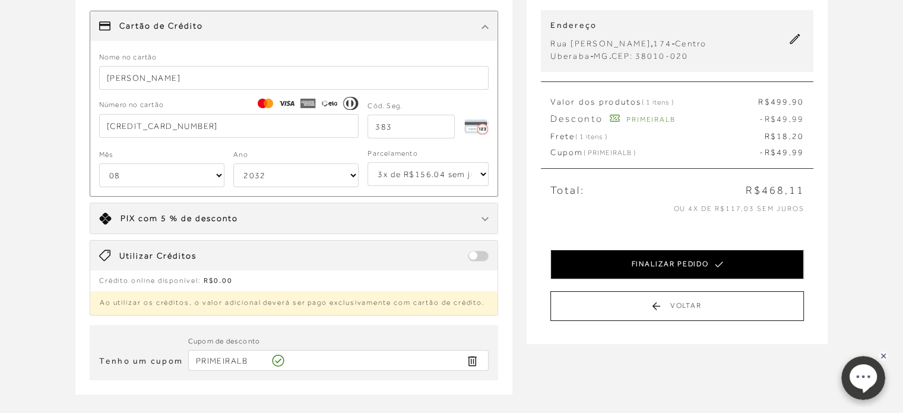
click at [693, 260] on button "FINALIZAR PEDIDO" at bounding box center [676, 264] width 253 height 30
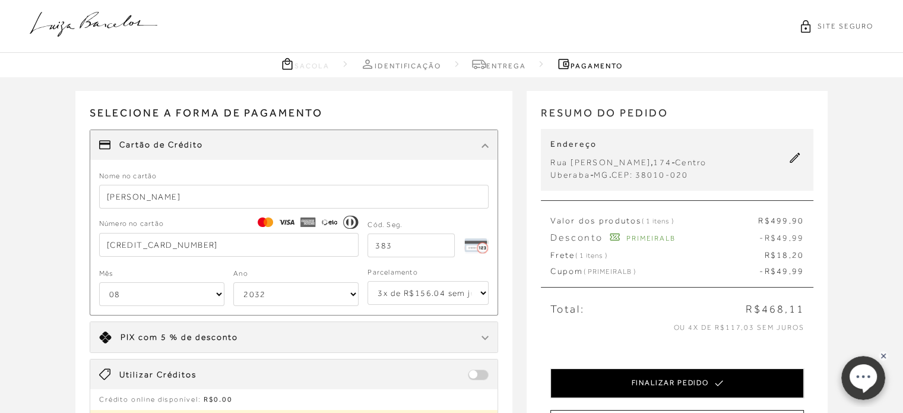
select select "08"
select select "2032"
select select "3"
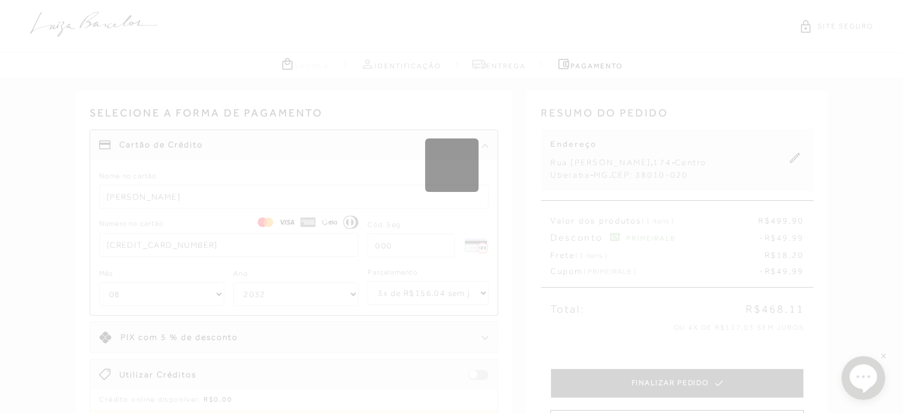
select select "1"
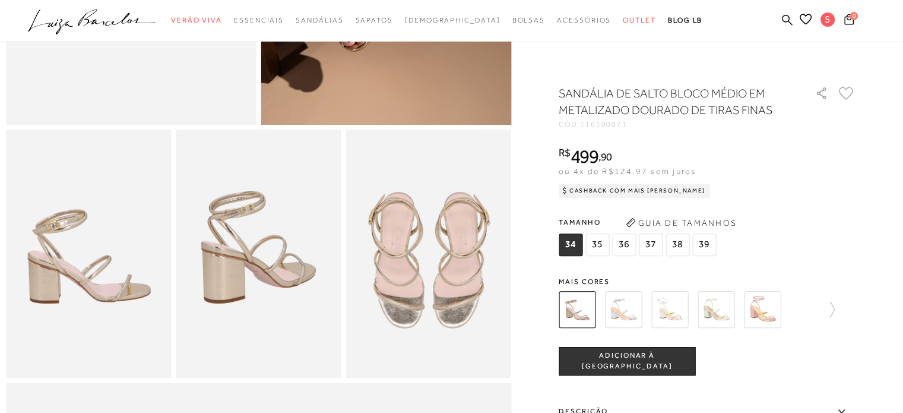
scroll to position [356, 0]
